Goal: Task Accomplishment & Management: Manage account settings

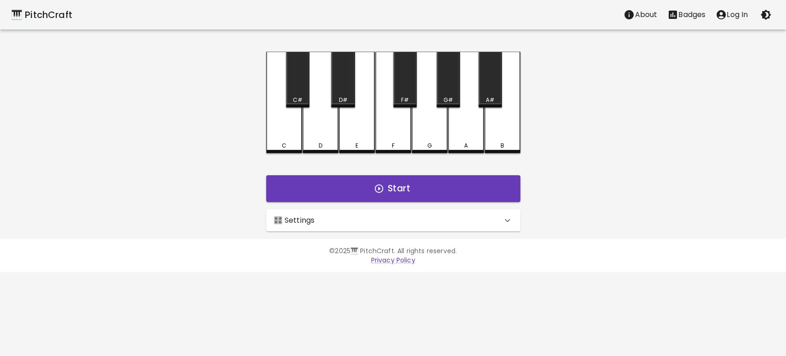
click at [727, 13] on p "Log In" at bounding box center [737, 14] width 21 height 11
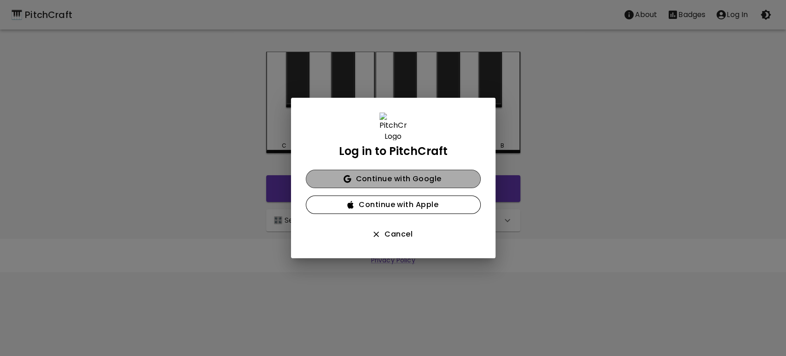
click at [403, 182] on button "Continue with Google" at bounding box center [393, 179] width 175 height 18
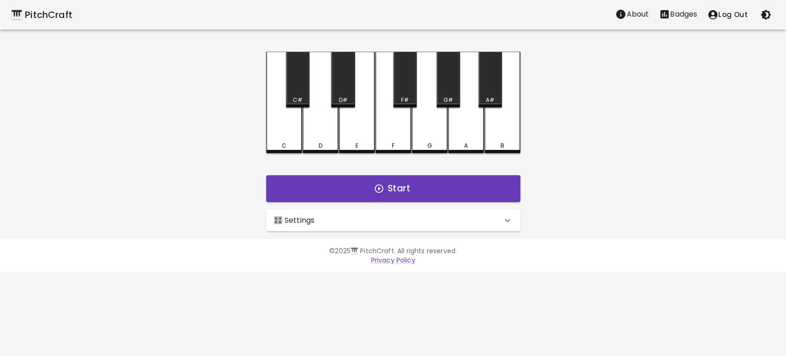
click at [638, 11] on p "About" at bounding box center [638, 14] width 23 height 11
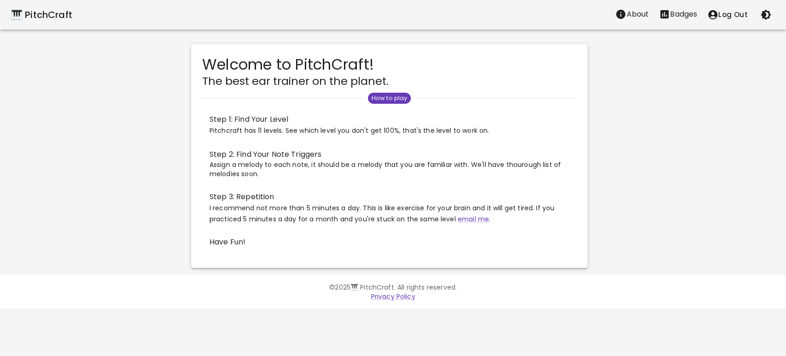
click at [39, 18] on div "🎹 PitchCraft" at bounding box center [41, 14] width 61 height 15
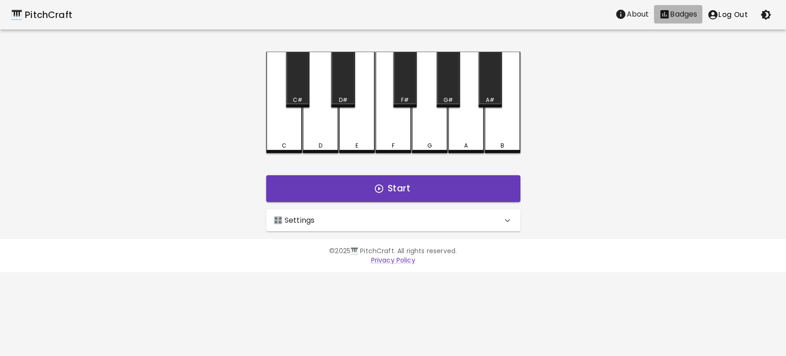
click at [675, 18] on p "Badges" at bounding box center [683, 14] width 27 height 11
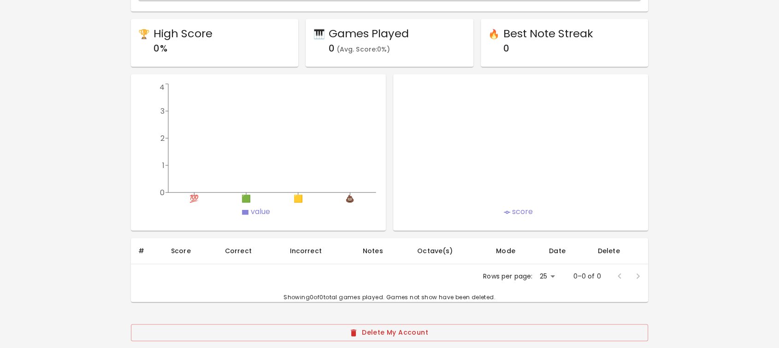
scroll to position [507, 0]
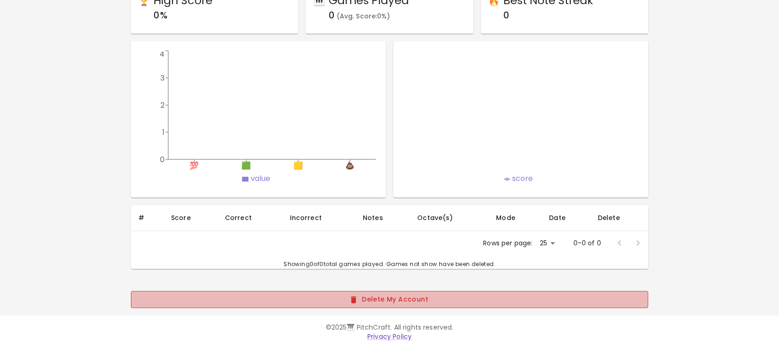
click at [374, 294] on button "Delete My Account" at bounding box center [389, 299] width 516 height 17
click at [395, 295] on button "Delete My Account" at bounding box center [389, 299] width 516 height 17
click at [369, 305] on button "Delete My Account" at bounding box center [389, 299] width 516 height 17
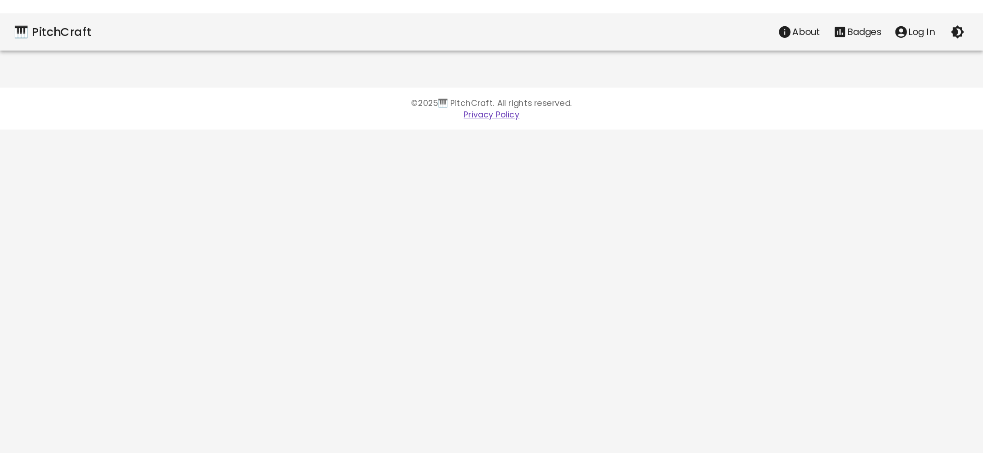
scroll to position [0, 0]
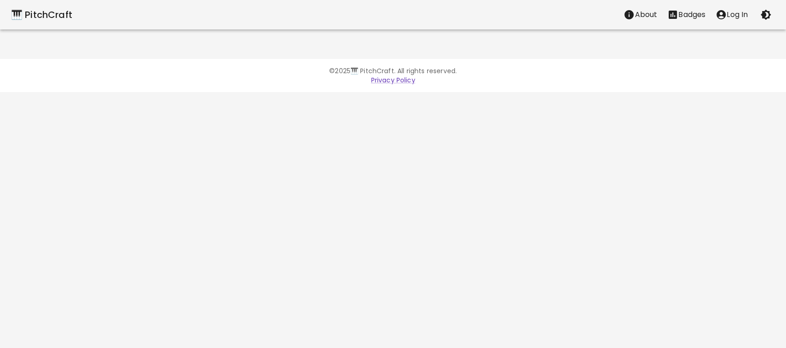
click at [717, 14] on icon "account of current user" at bounding box center [721, 14] width 9 height 9
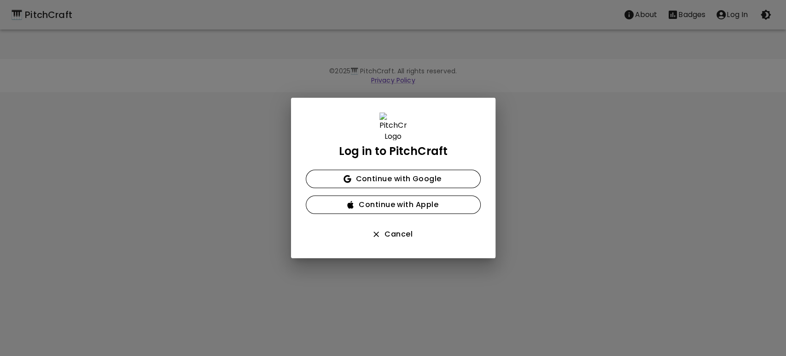
click at [517, 76] on div "Log in to PitchCraft Continue with Google Continue with Apple Cancel" at bounding box center [393, 178] width 786 height 356
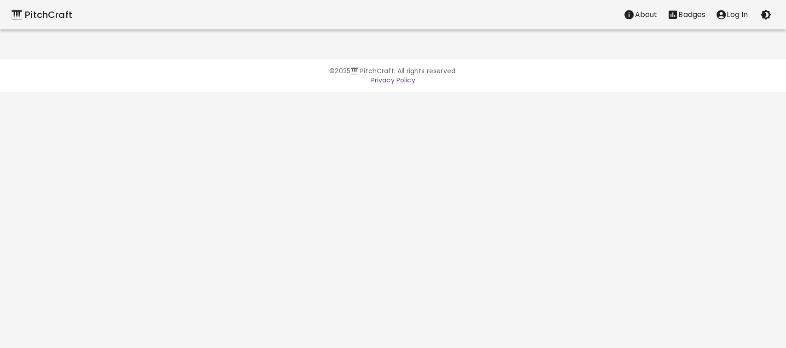
click at [46, 16] on div "🎹 PitchCraft" at bounding box center [41, 14] width 61 height 15
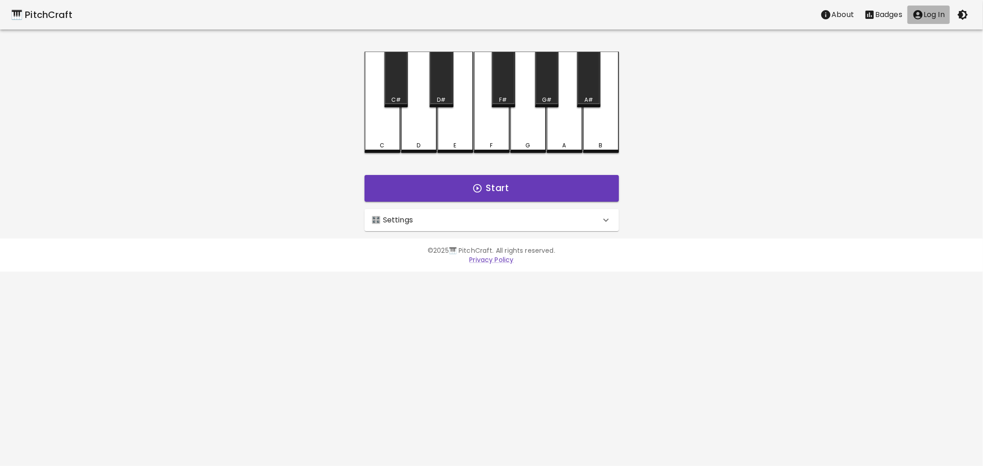
click at [940, 16] on p "Log In" at bounding box center [933, 14] width 21 height 11
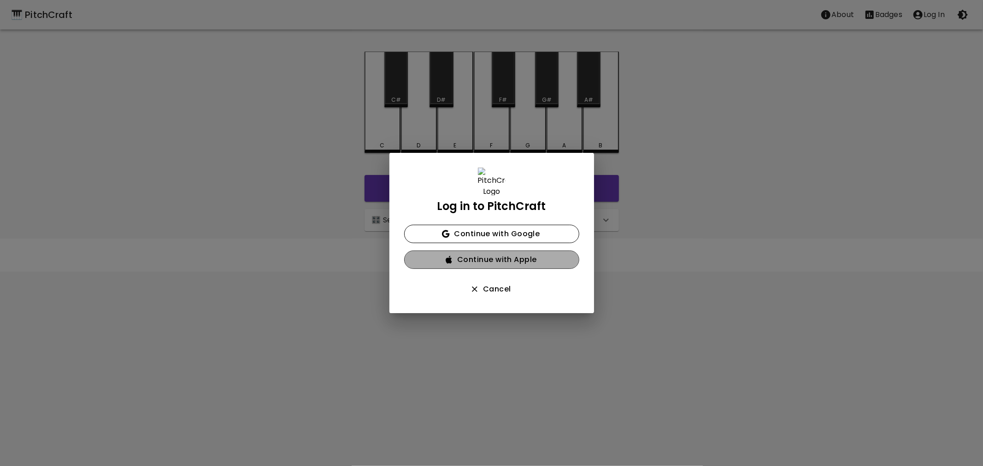
click at [487, 261] on button "Continue with Apple" at bounding box center [491, 260] width 175 height 18
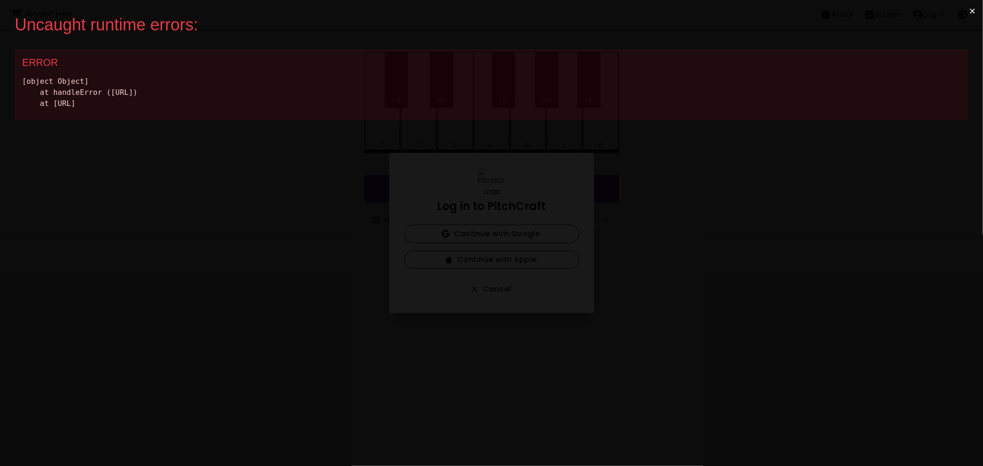
click at [966, 12] on button "×" at bounding box center [971, 11] width 21 height 22
